Goal: Go to known website: Go to known website

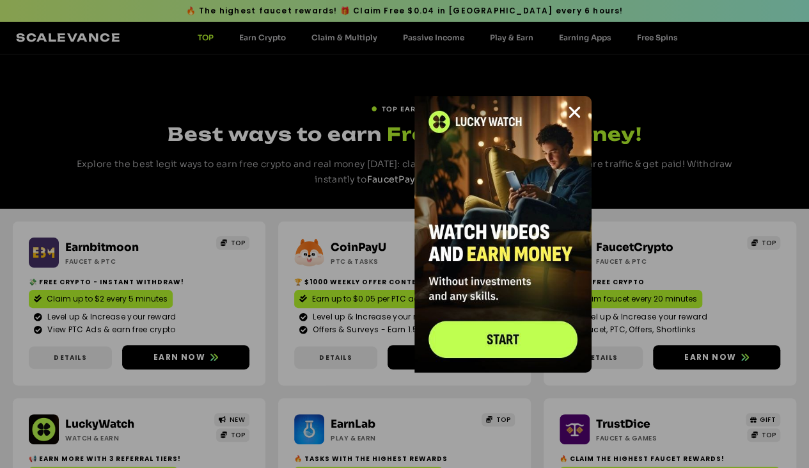
click at [0, 0] on link "Close" at bounding box center [0, 0] width 0 height 0
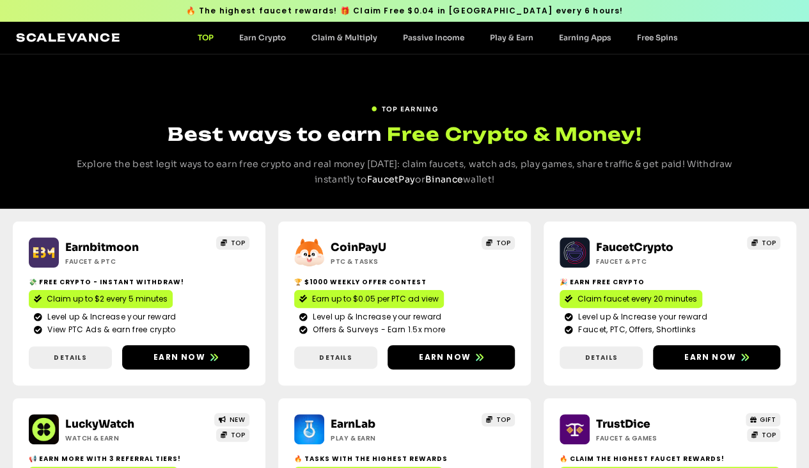
click at [210, 361] on icon at bounding box center [214, 357] width 8 height 8
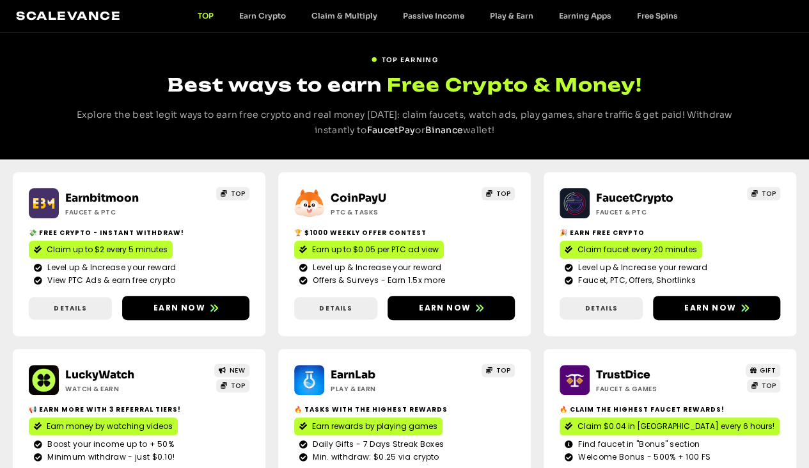
scroll to position [49, 0]
